Goal: Transaction & Acquisition: Purchase product/service

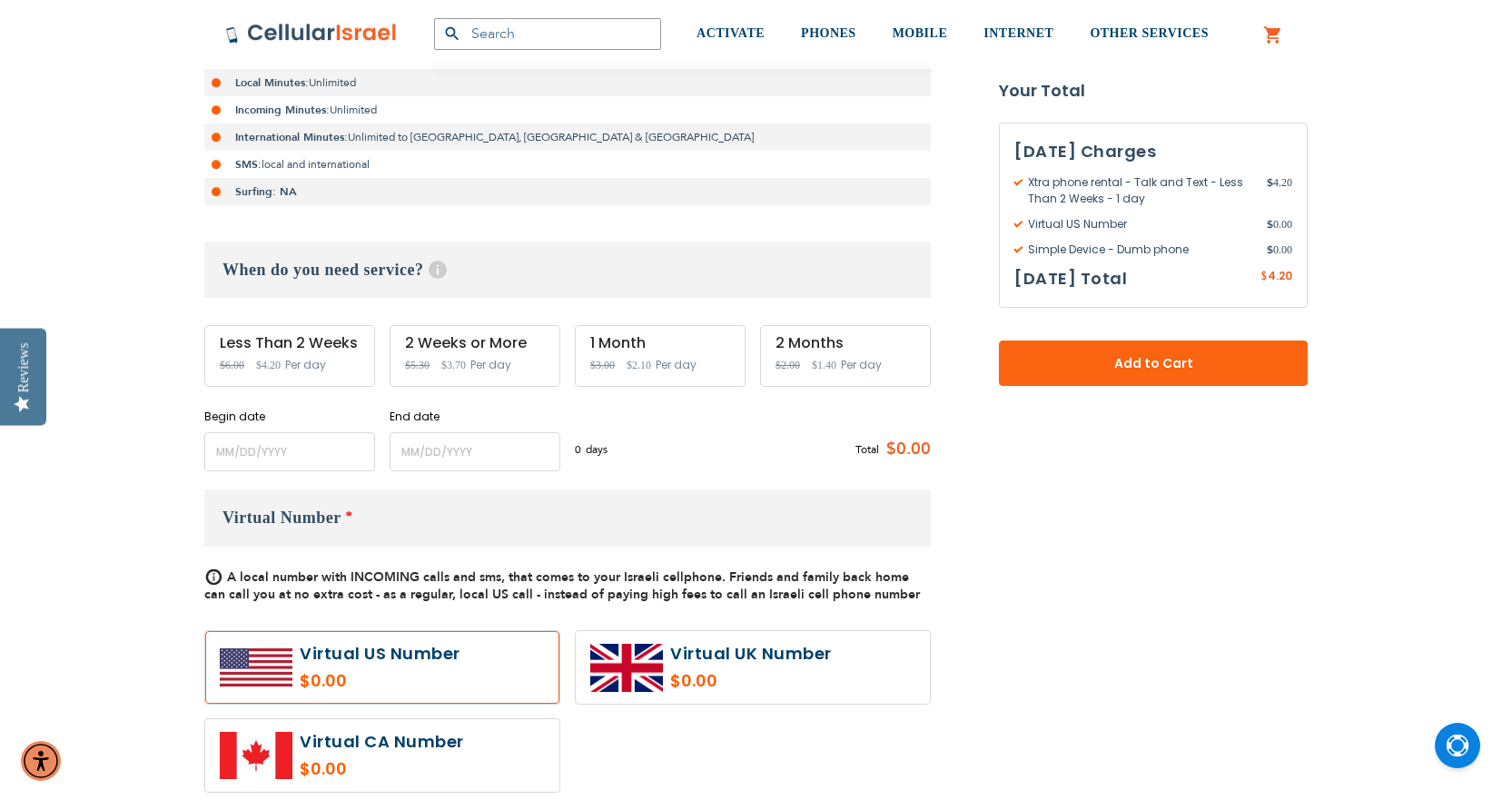
scroll to position [455, 0]
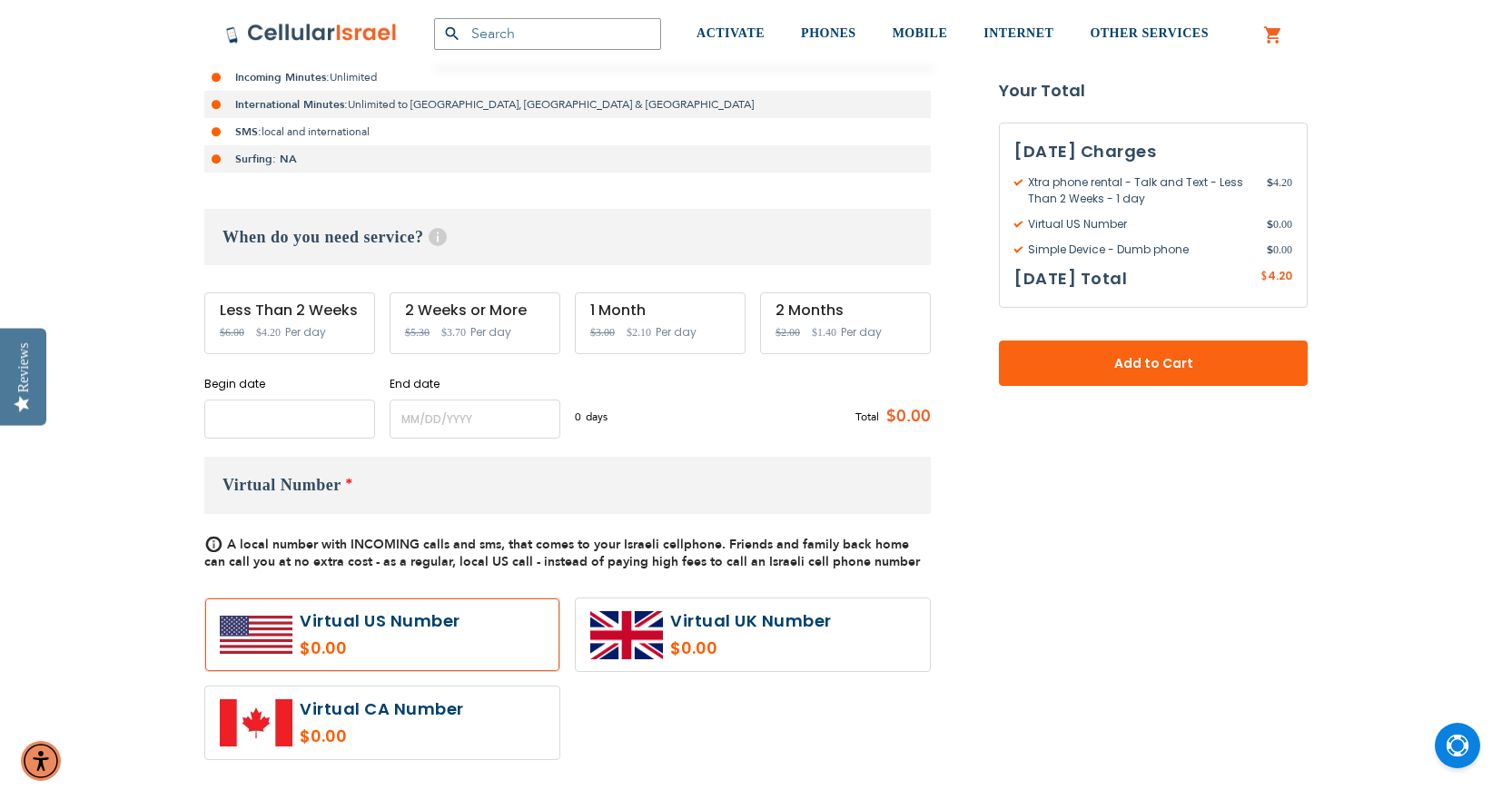
click at [306, 428] on input "name" at bounding box center [289, 419] width 170 height 39
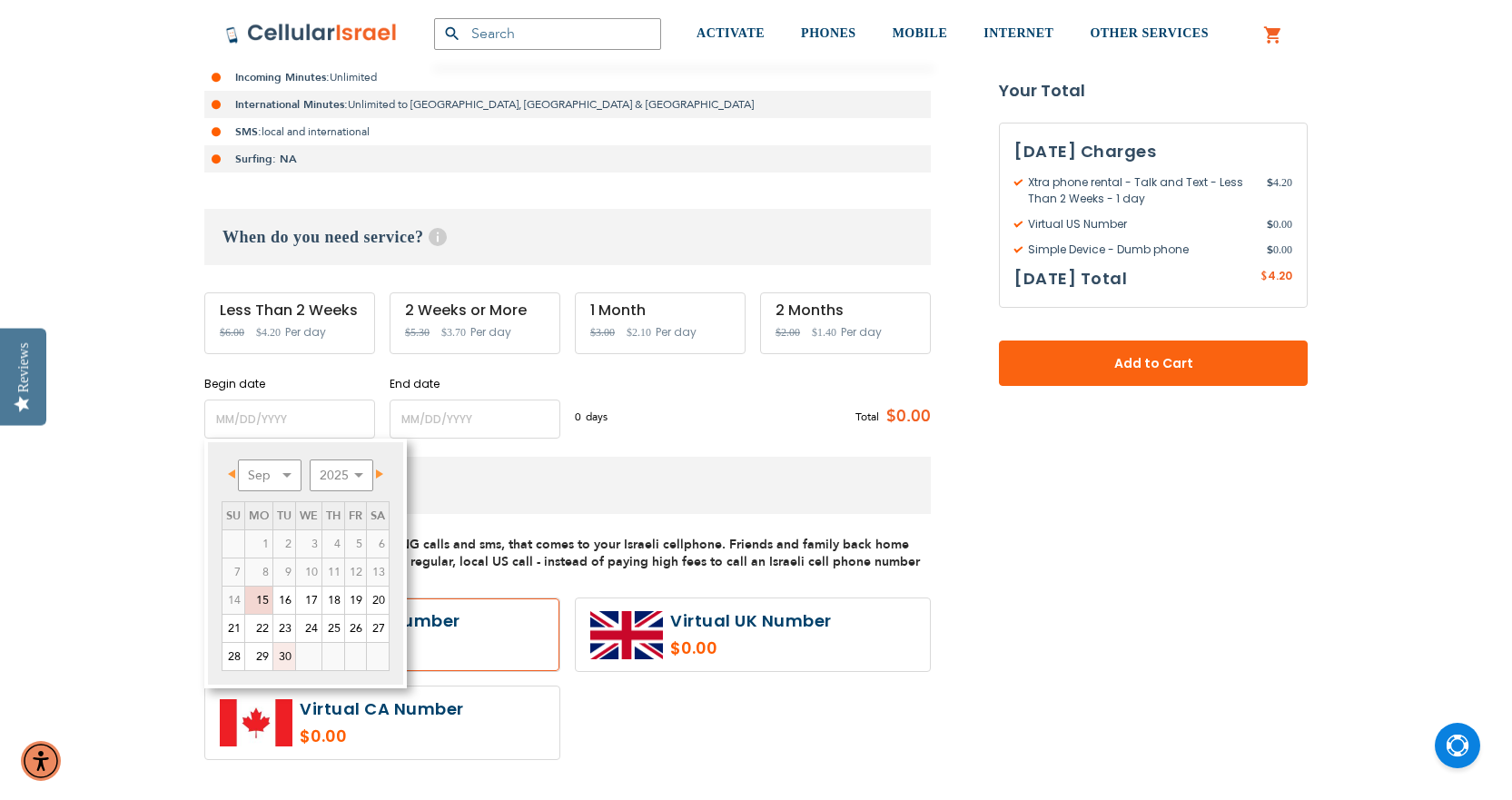
click at [288, 652] on link "30" at bounding box center [284, 657] width 21 height 27
type input "[DATE]"
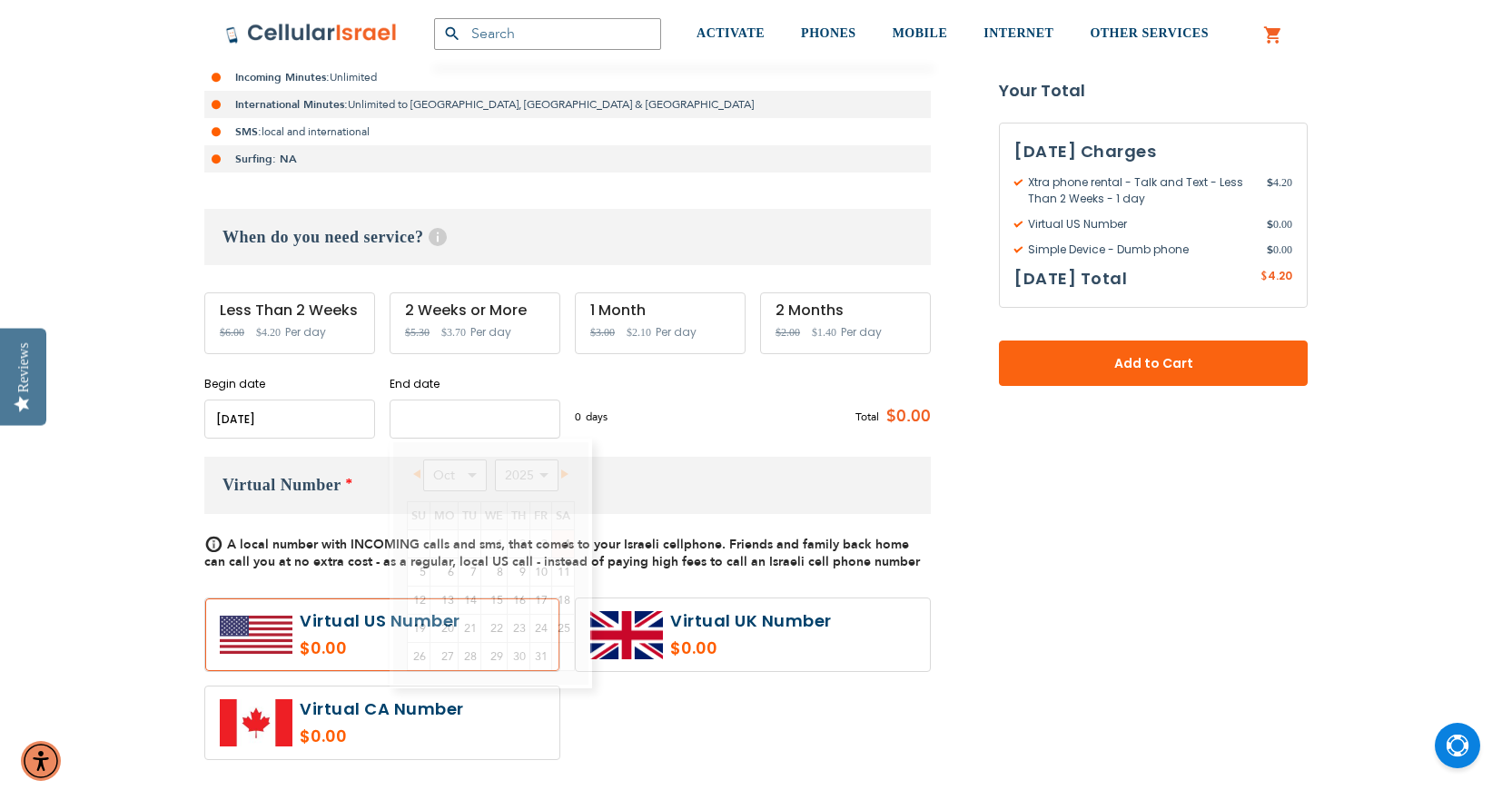
click at [459, 418] on input "name" at bounding box center [474, 419] width 170 height 39
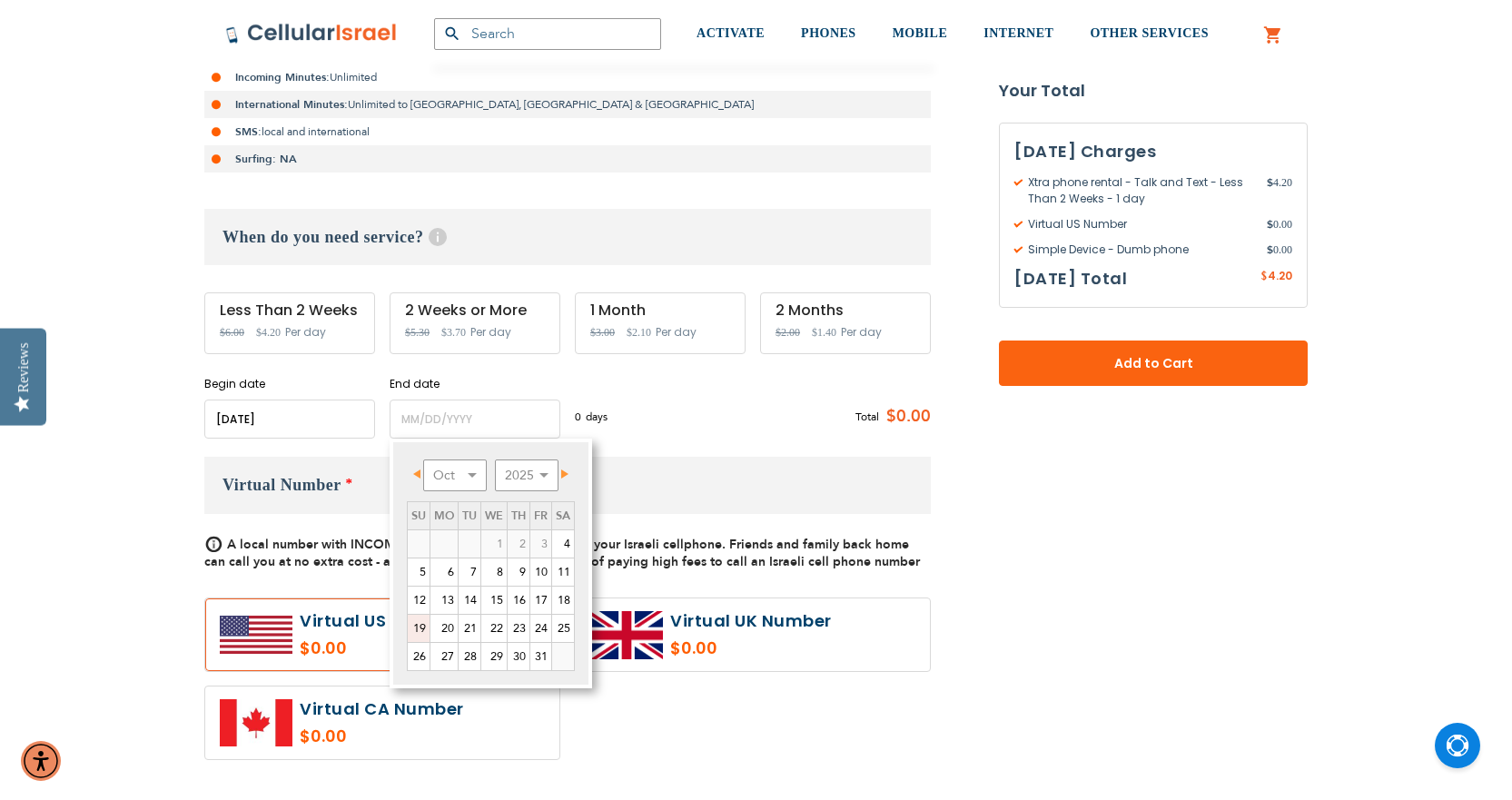
click at [418, 621] on link "19" at bounding box center [418, 629] width 21 height 27
type input "[DATE]"
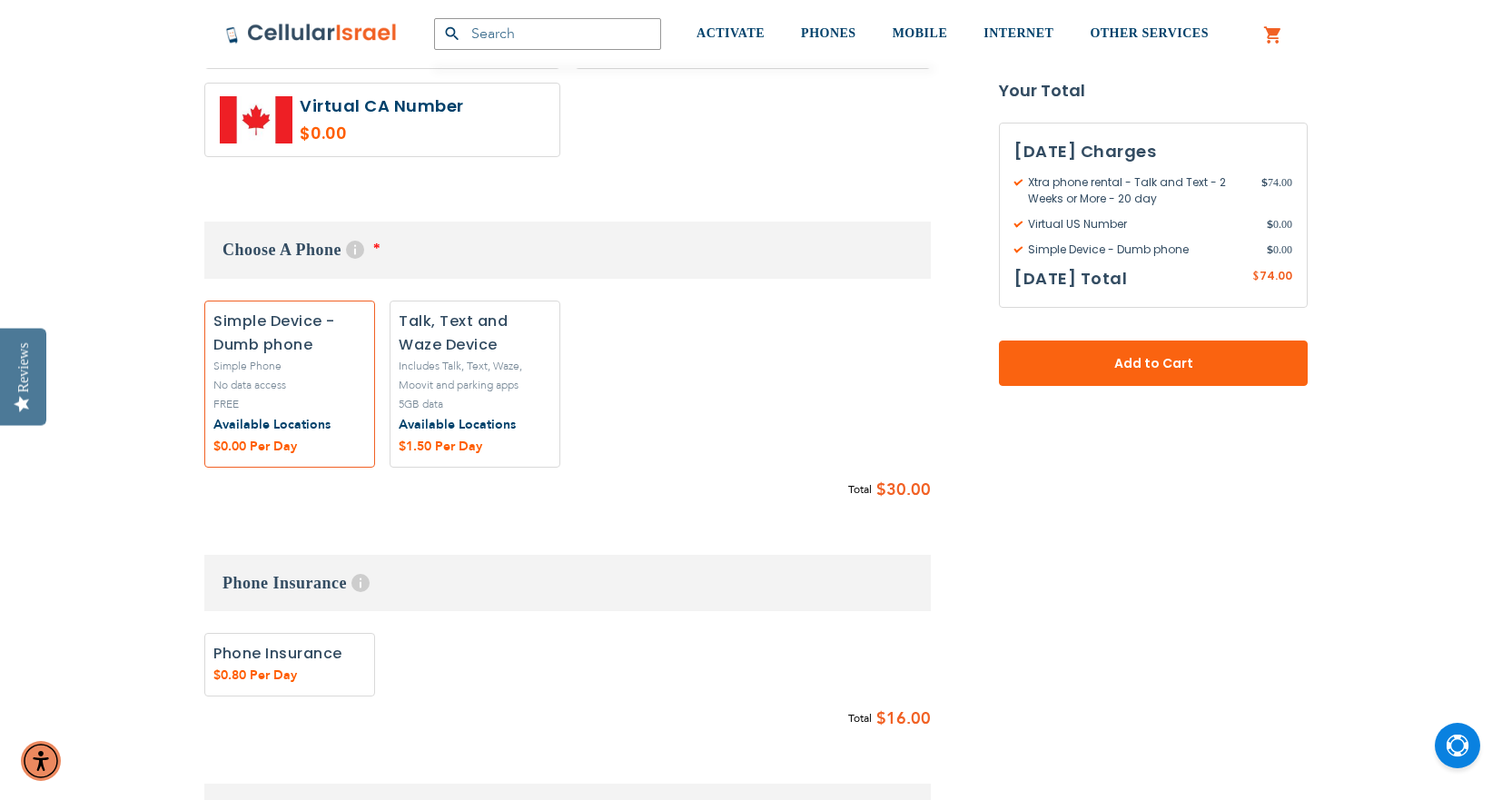
scroll to position [1090, 0]
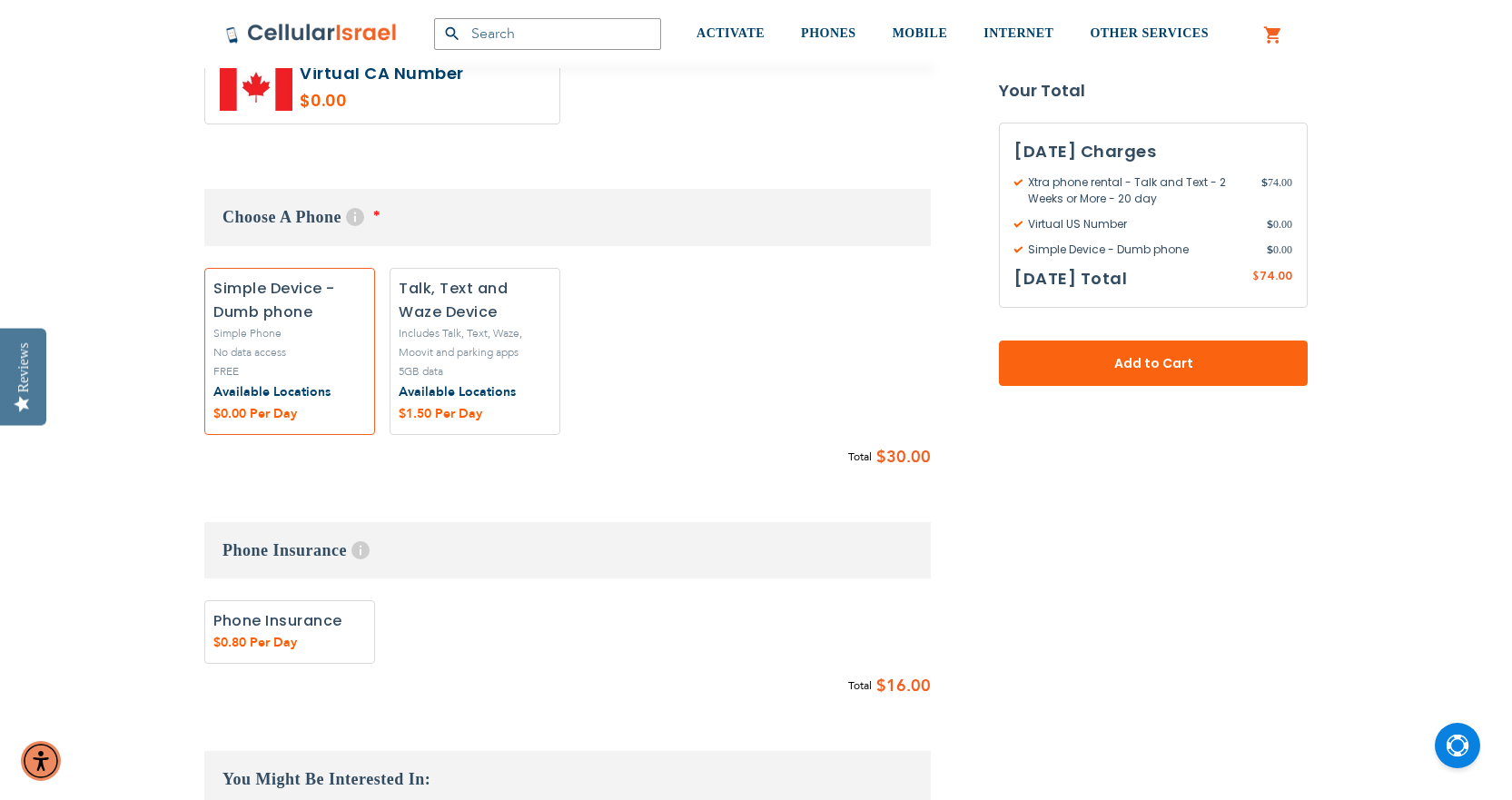
click at [343, 374] on label "Add" at bounding box center [289, 350] width 170 height 166
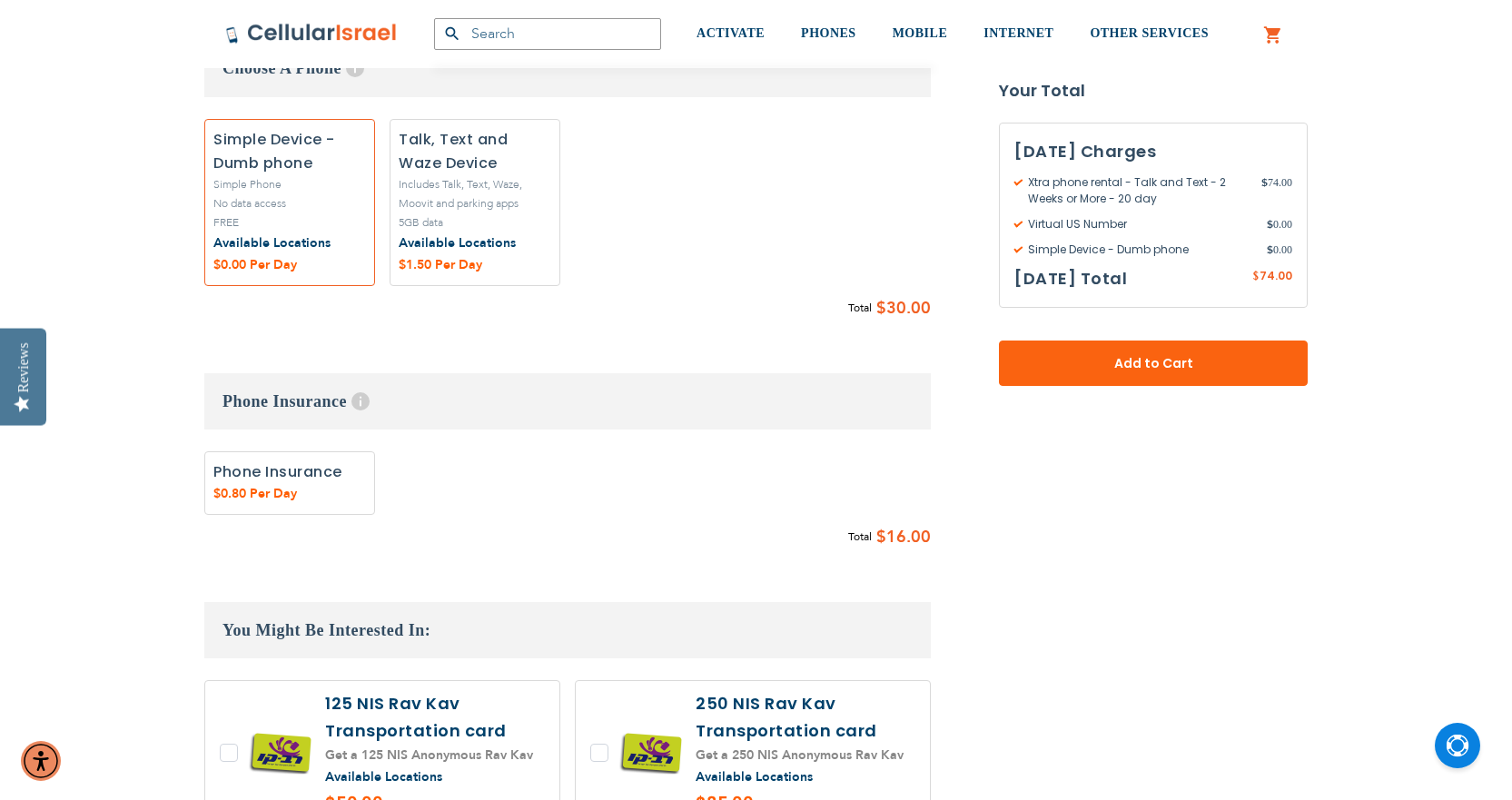
scroll to position [1271, 0]
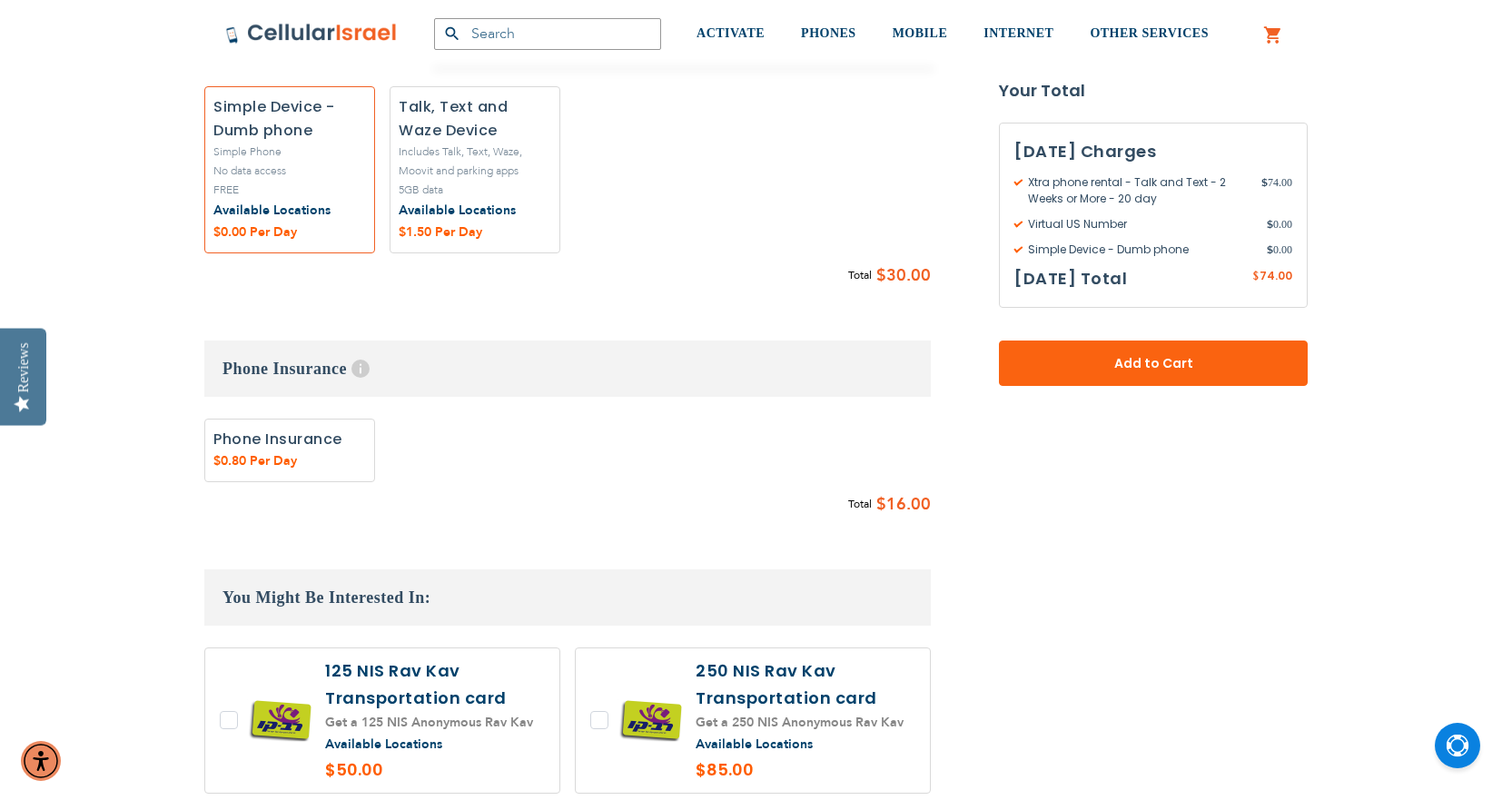
click at [344, 441] on label "Add" at bounding box center [289, 450] width 170 height 63
radio input "true"
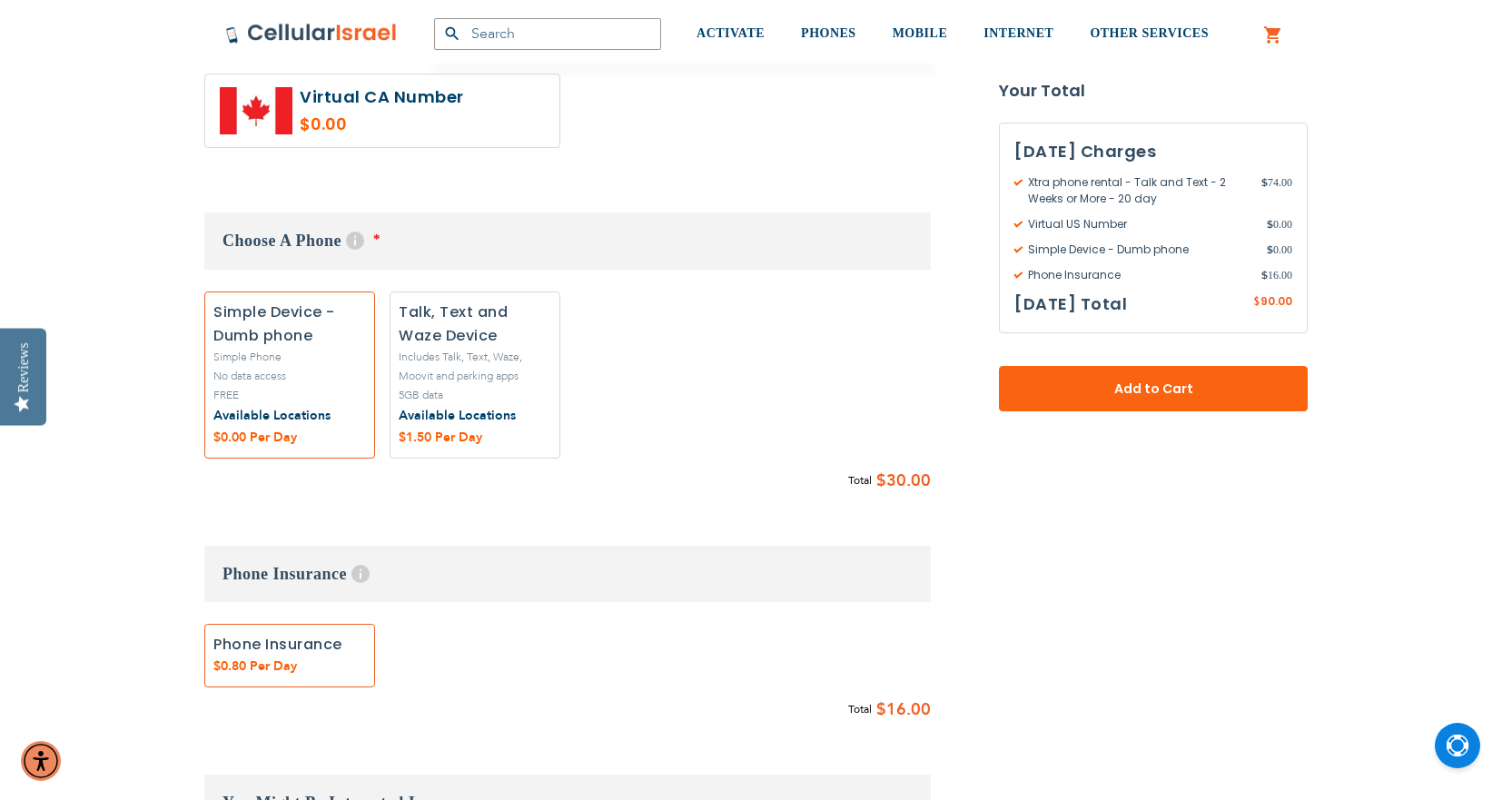
scroll to position [1037, 0]
